Goal: Information Seeking & Learning: Learn about a topic

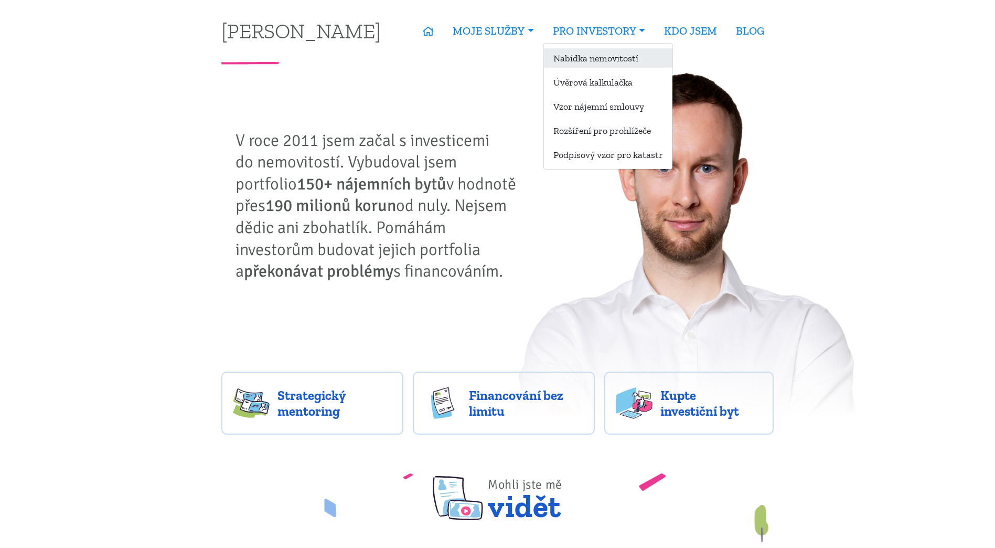
click at [597, 56] on link "Nabídka nemovitostí" at bounding box center [608, 57] width 129 height 19
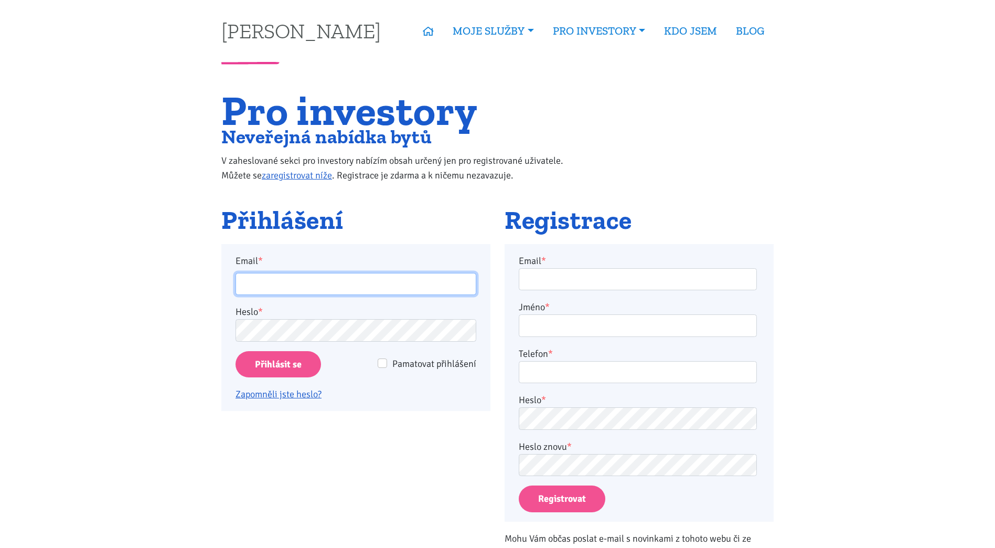
click at [338, 273] on input "Email *" at bounding box center [356, 284] width 241 height 23
type input "v.slacik@seznam.cz"
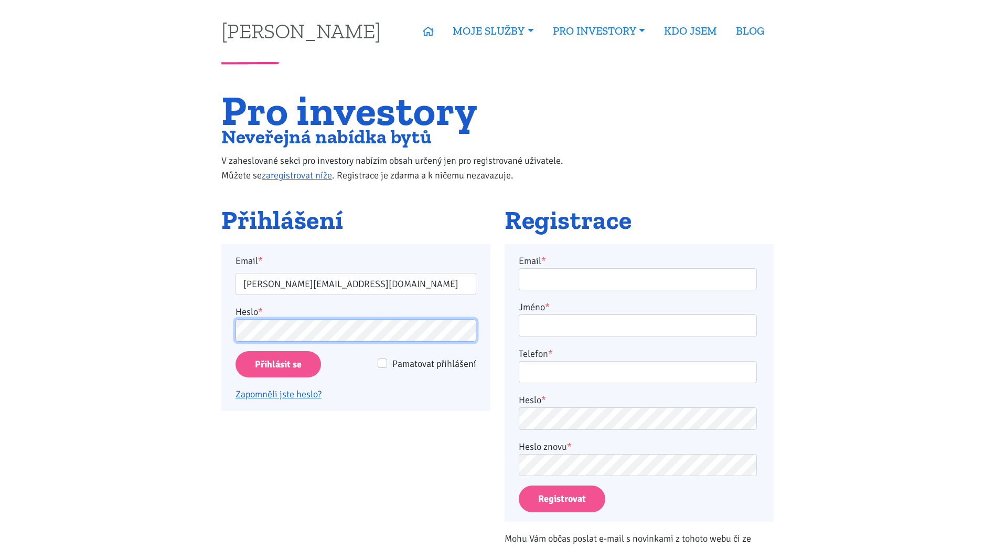
click at [236, 351] on input "Přihlásit se" at bounding box center [279, 364] width 86 height 27
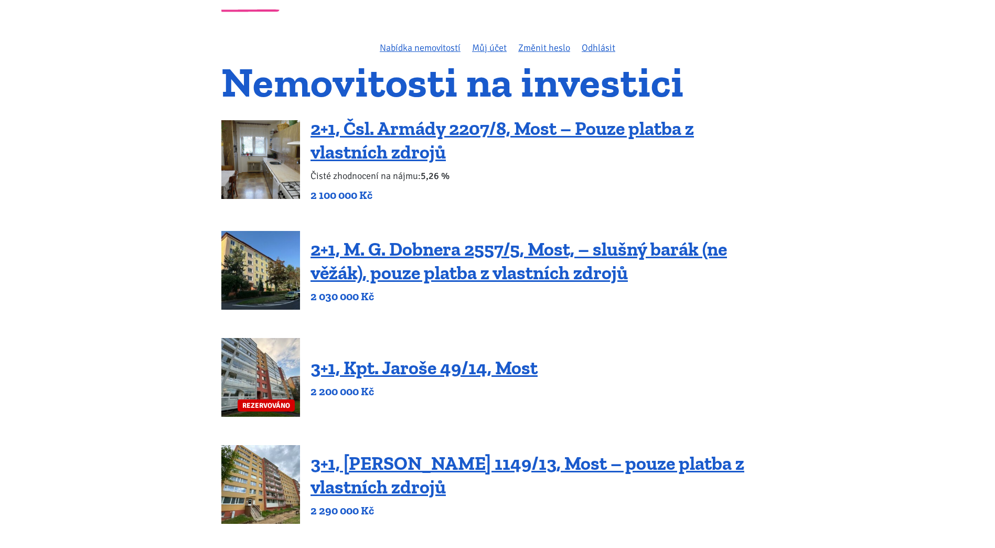
scroll to position [105, 0]
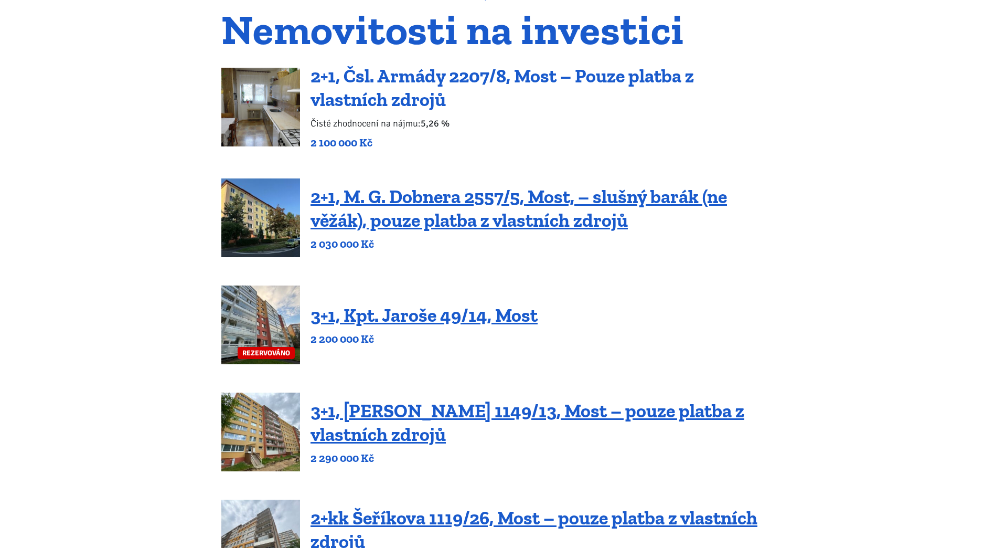
click at [563, 82] on link "2+1, Čsl. Armády 2207/8, Most – Pouze platba z vlastních zdrojů" at bounding box center [503, 88] width 384 height 46
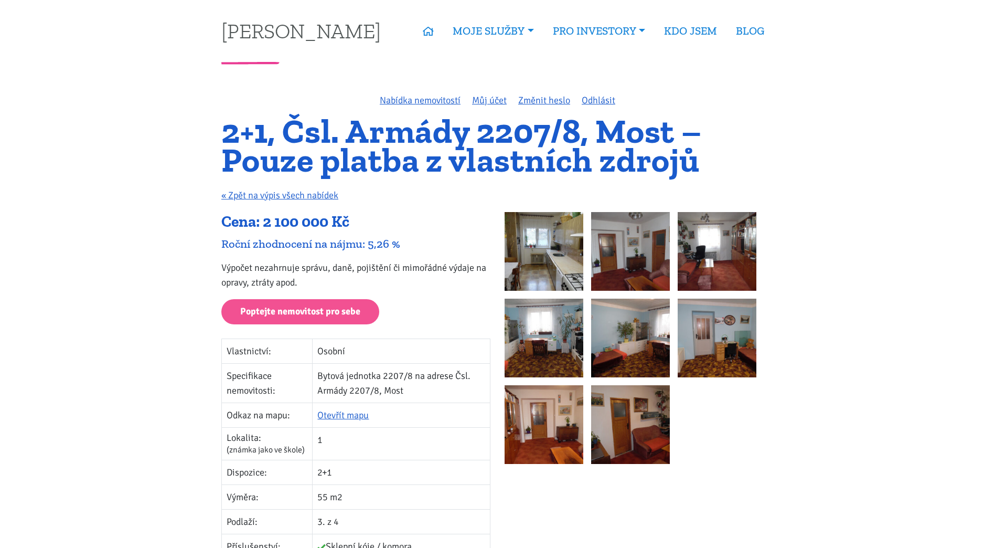
click at [561, 236] on img at bounding box center [544, 251] width 79 height 79
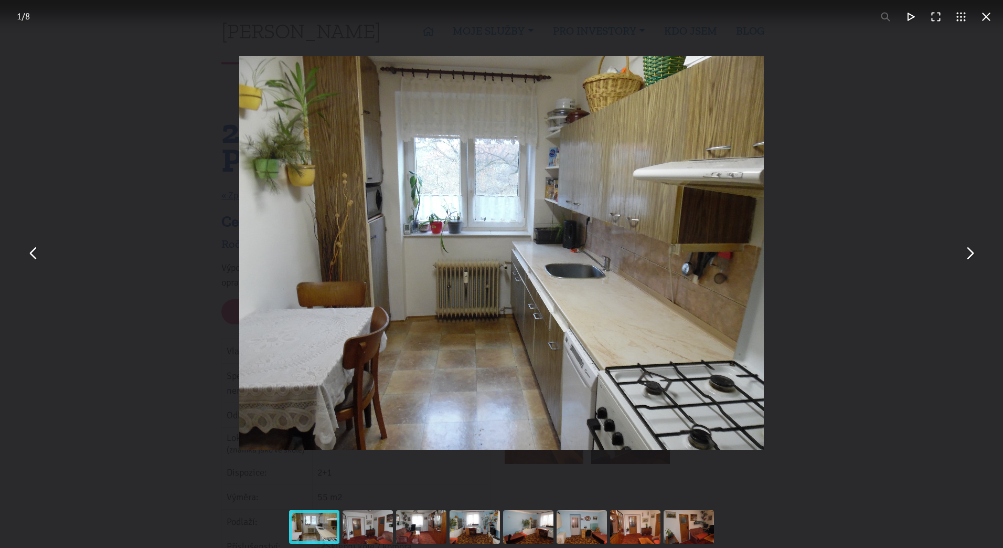
click at [967, 255] on button "You can close this modal content with the ESC key" at bounding box center [969, 252] width 25 height 25
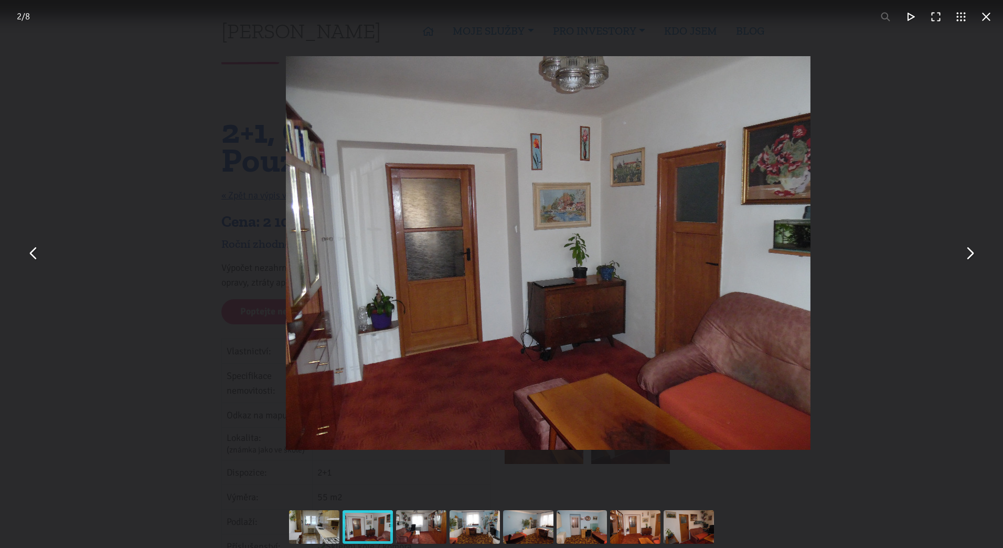
click at [967, 255] on button "You can close this modal content with the ESC key" at bounding box center [969, 252] width 25 height 25
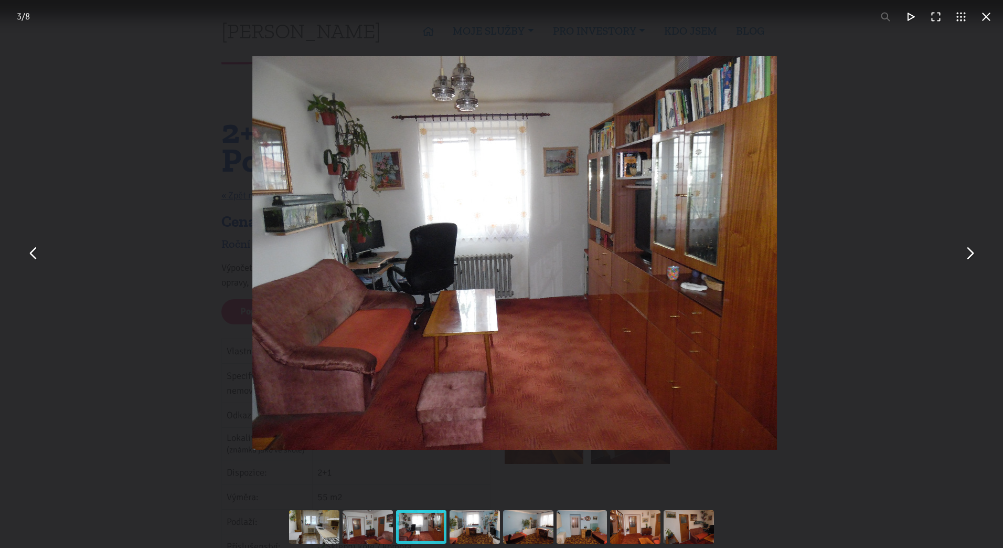
click at [967, 255] on button "You can close this modal content with the ESC key" at bounding box center [969, 252] width 25 height 25
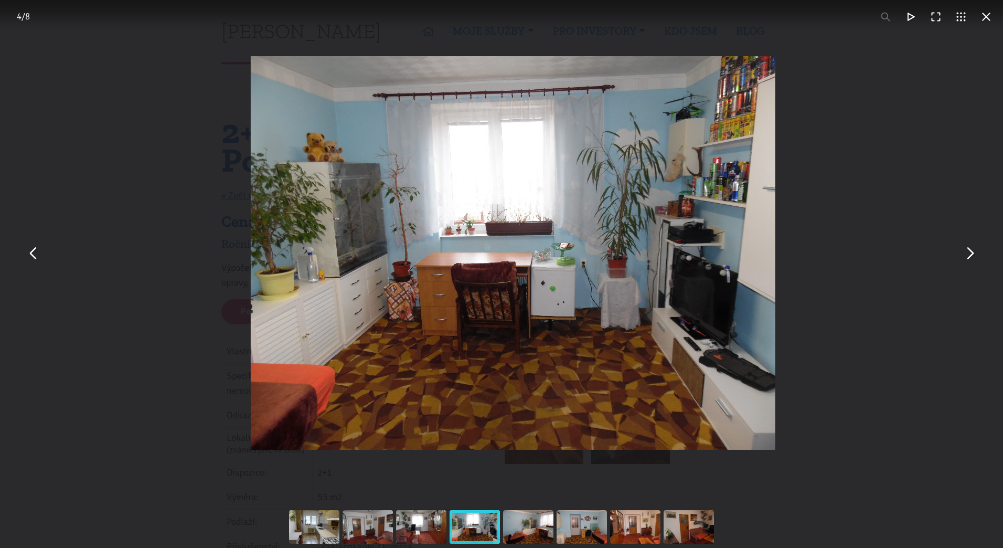
click at [967, 255] on button "You can close this modal content with the ESC key" at bounding box center [969, 252] width 25 height 25
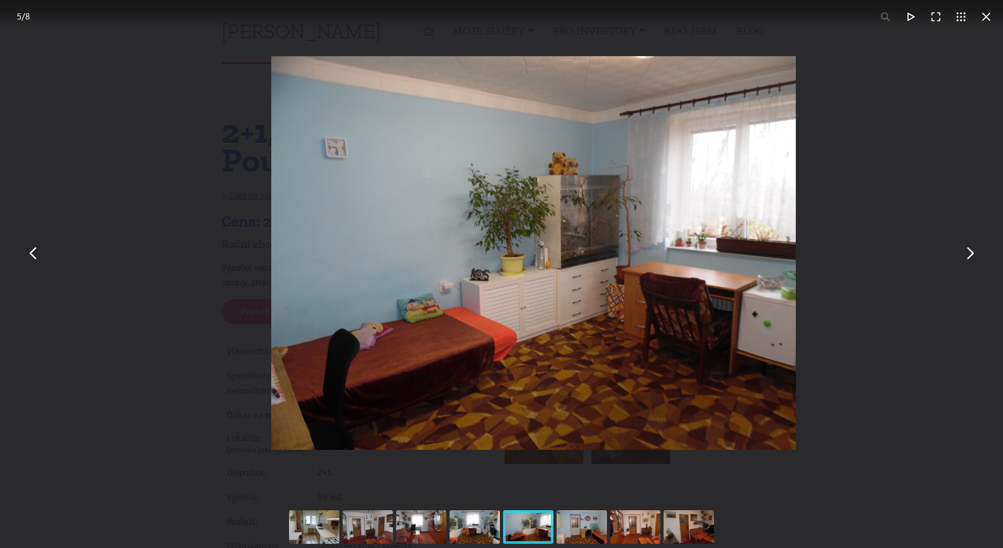
click at [967, 255] on button "You can close this modal content with the ESC key" at bounding box center [969, 252] width 25 height 25
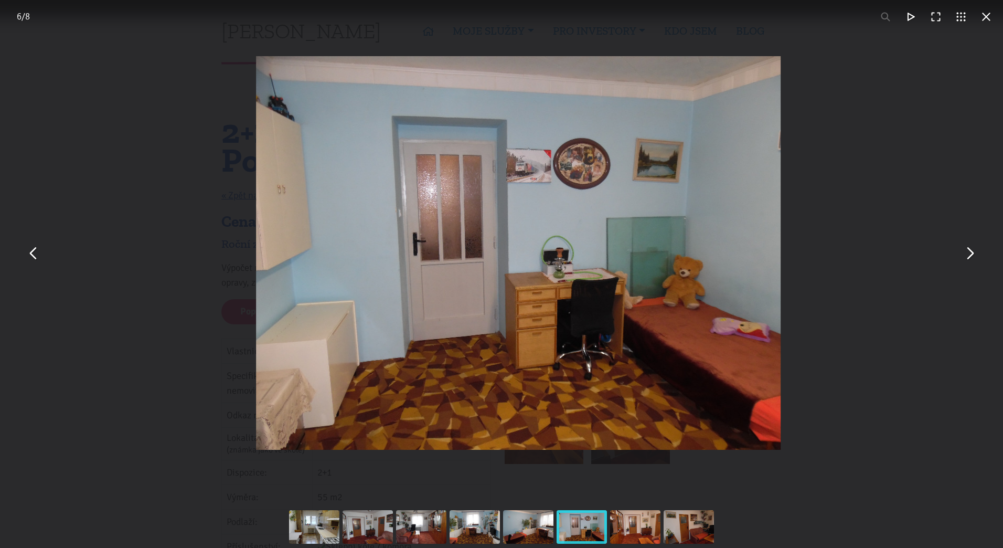
click at [967, 255] on button "You can close this modal content with the ESC key" at bounding box center [969, 252] width 25 height 25
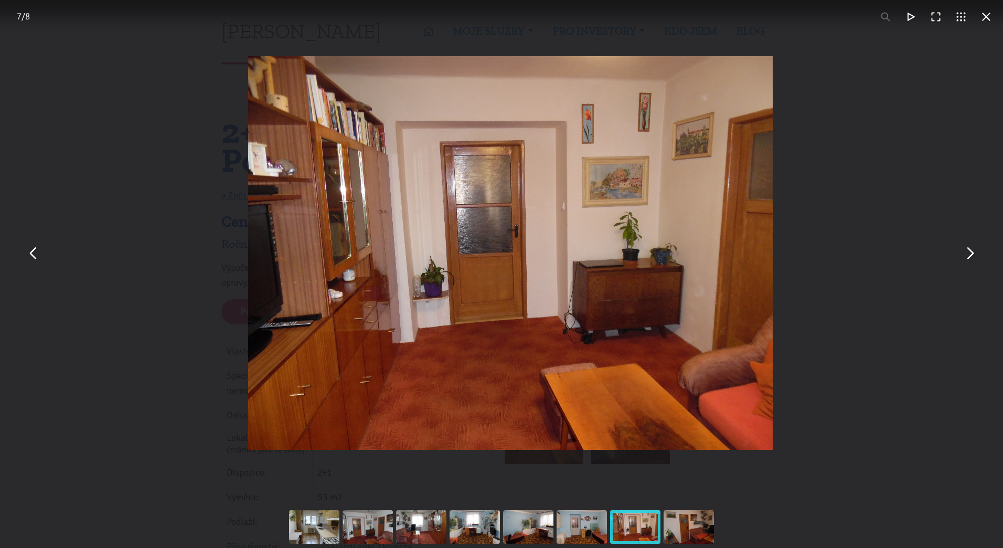
click at [967, 255] on button "You can close this modal content with the ESC key" at bounding box center [969, 252] width 25 height 25
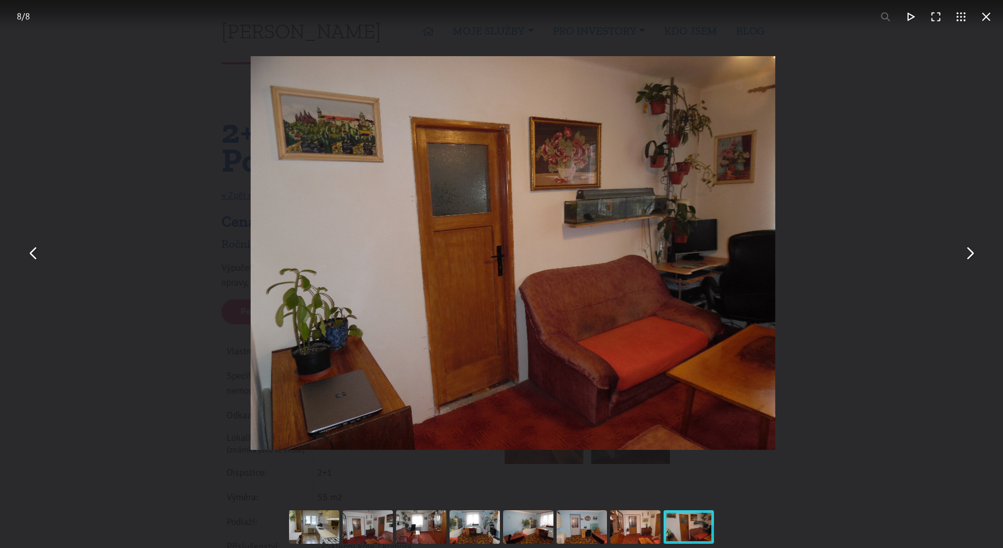
click at [967, 255] on button "You can close this modal content with the ESC key" at bounding box center [969, 252] width 25 height 25
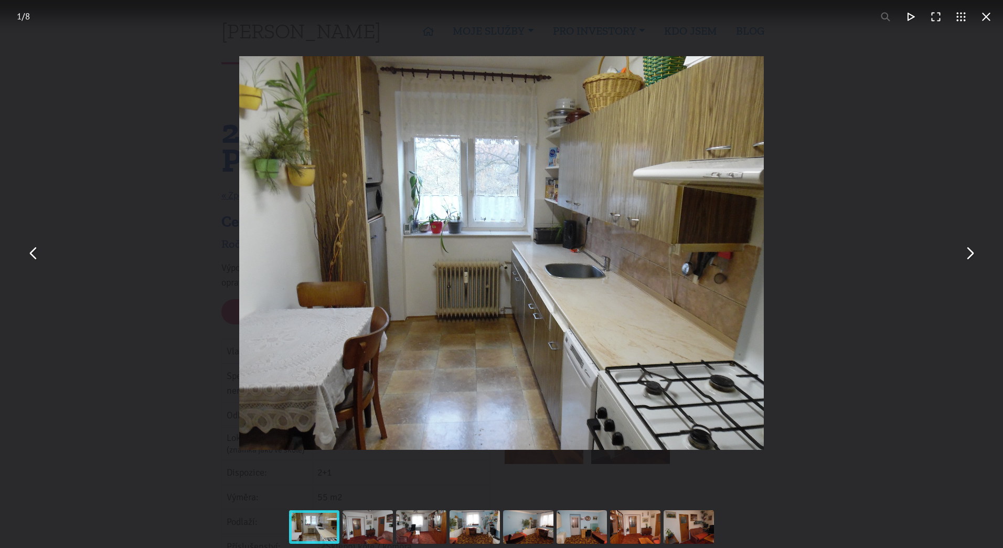
click at [988, 16] on button "You can close this modal content with the ESC key" at bounding box center [986, 16] width 25 height 25
